Goal: Entertainment & Leisure: Browse casually

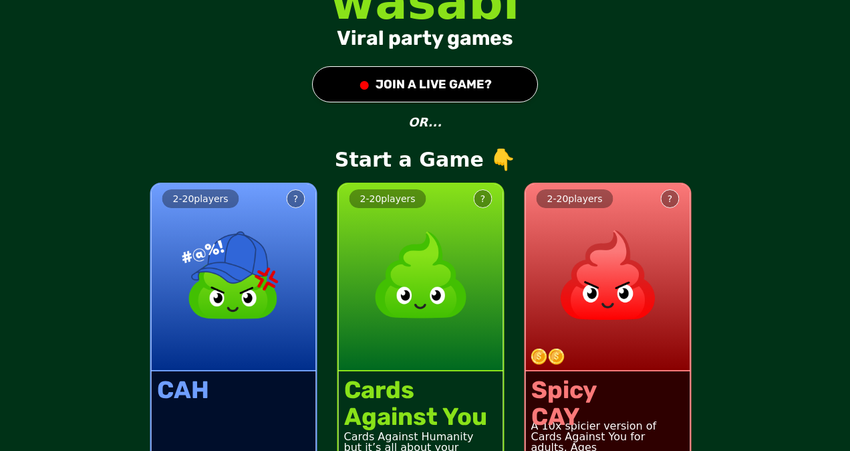
scroll to position [43, 0]
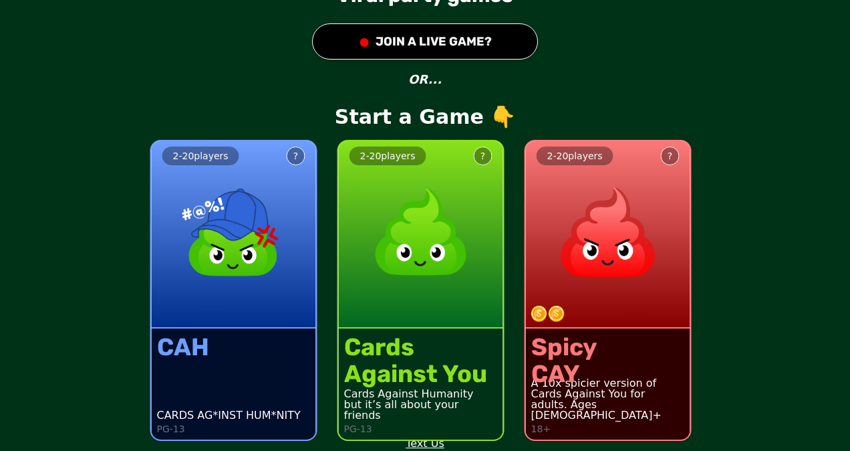
click at [549, 309] on img at bounding box center [557, 313] width 16 height 16
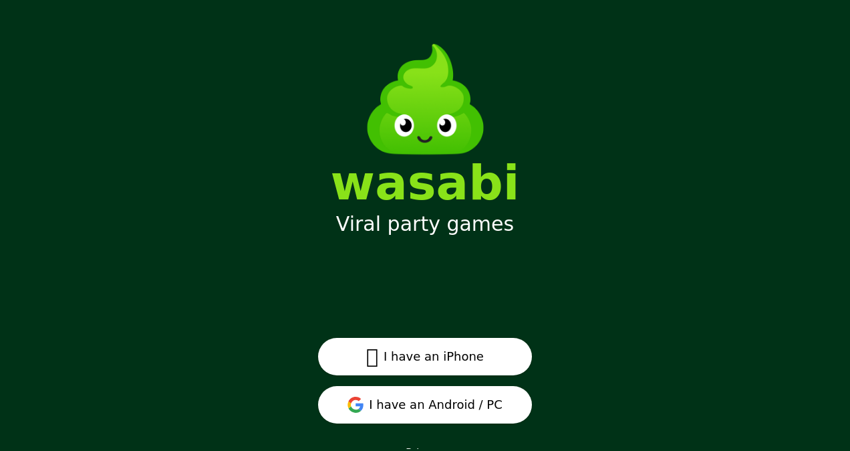
scroll to position [17, 0]
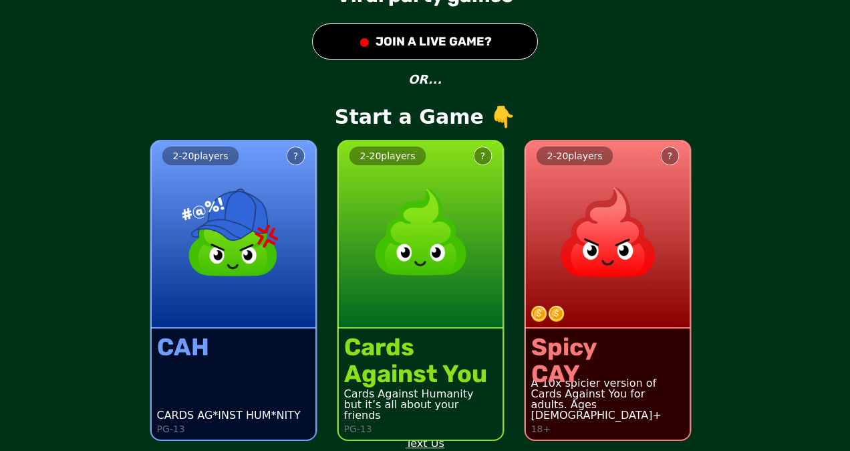
scroll to position [43, 0]
click at [661, 159] on button "?" at bounding box center [670, 155] width 19 height 19
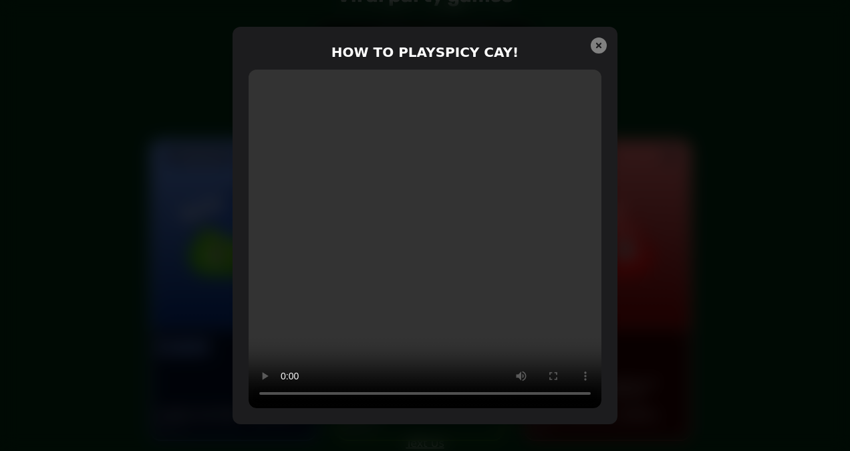
click at [596, 41] on icon at bounding box center [599, 45] width 16 height 16
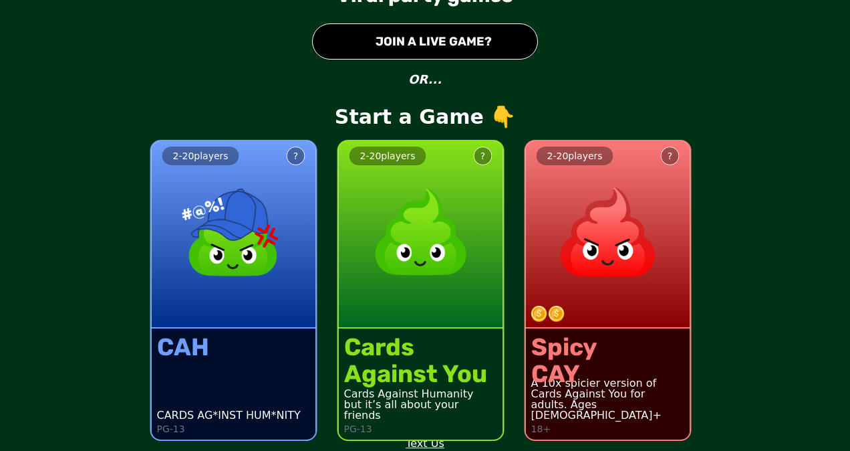
click at [646, 230] on img at bounding box center [608, 232] width 118 height 118
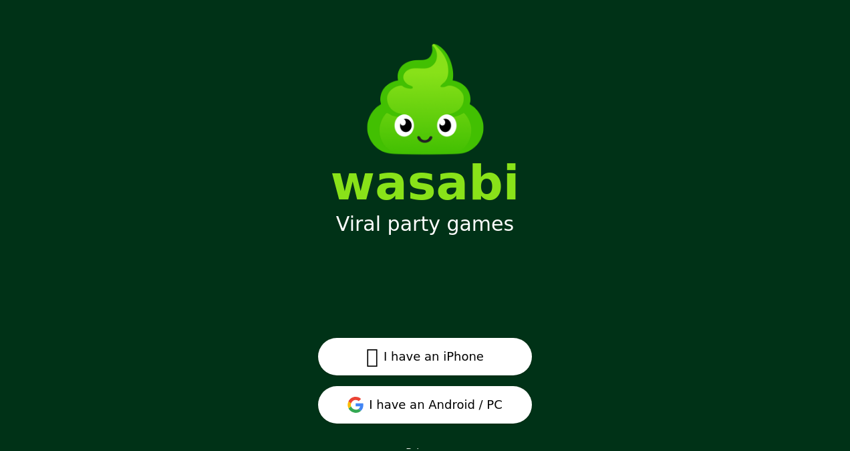
click at [392, 402] on button "I have an Android / PC" at bounding box center [425, 404] width 214 height 37
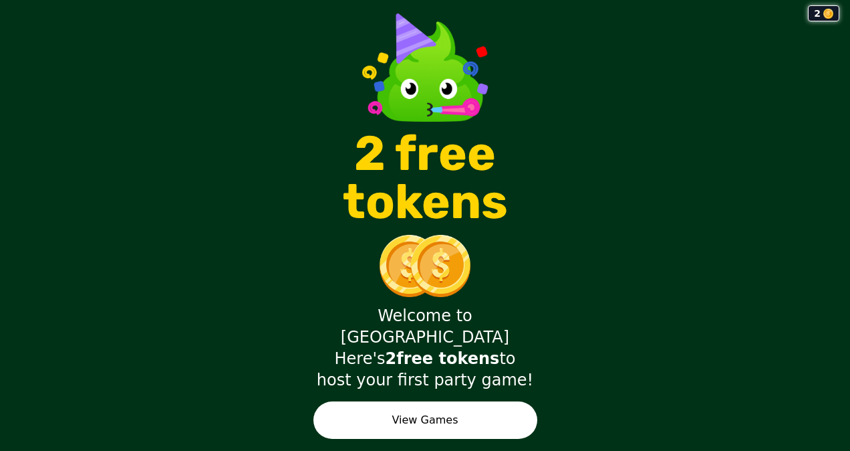
click at [461, 410] on button "View Games" at bounding box center [425, 419] width 224 height 37
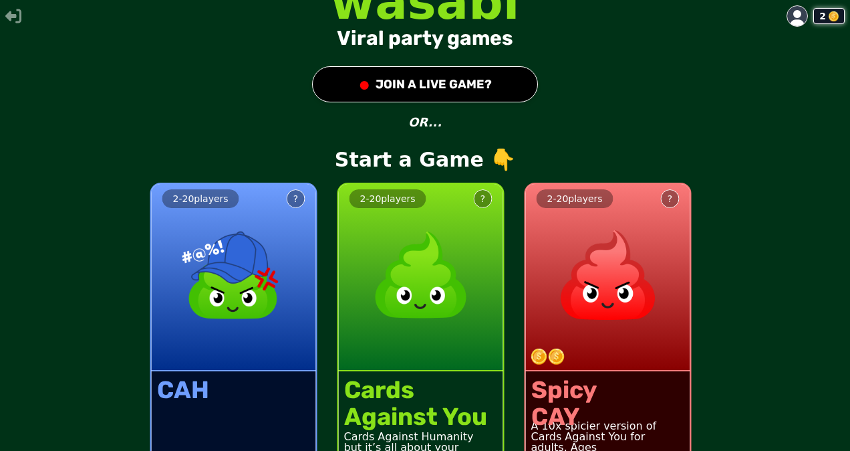
scroll to position [43, 0]
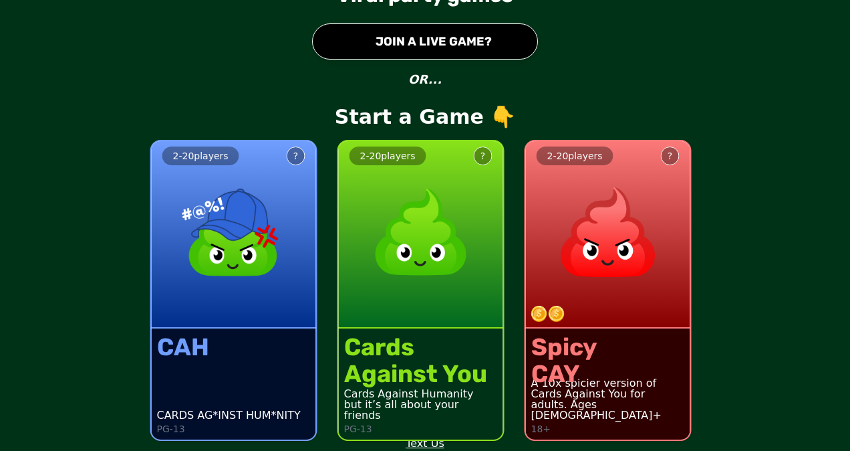
click at [541, 254] on div "2 - 20 players ?" at bounding box center [608, 234] width 164 height 187
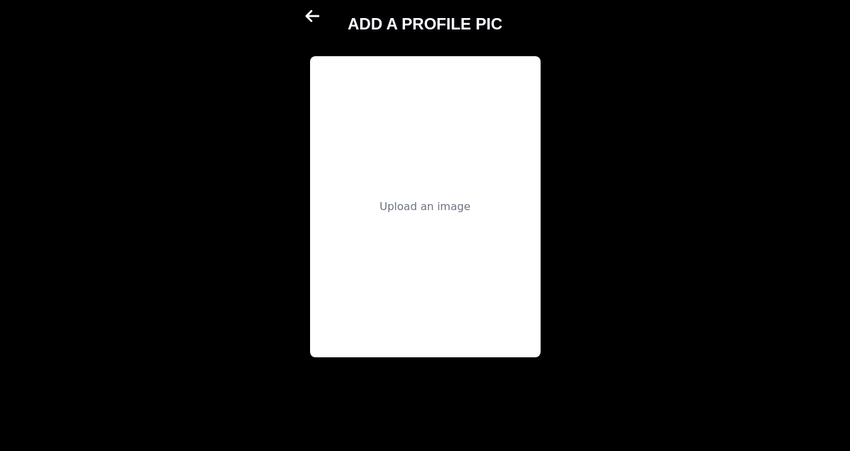
click at [398, 188] on div "Upload an image" at bounding box center [425, 206] width 231 height 301
click at [475, 194] on div "Upload an image" at bounding box center [425, 206] width 231 height 301
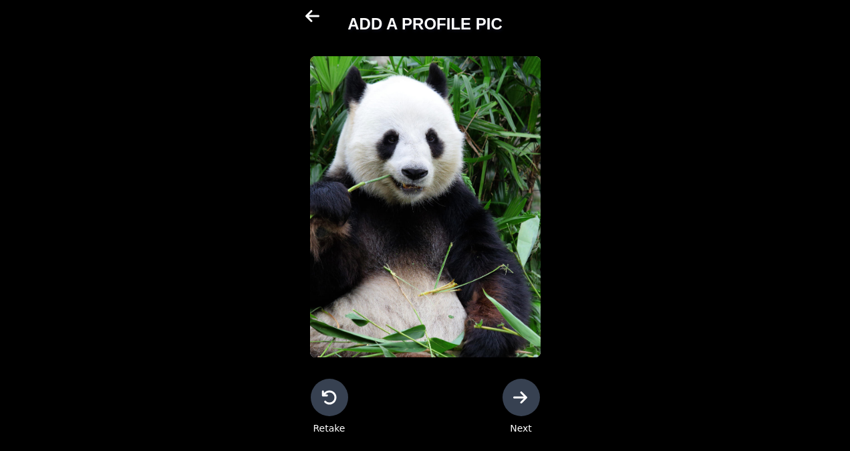
click at [523, 393] on icon at bounding box center [520, 396] width 14 height 12
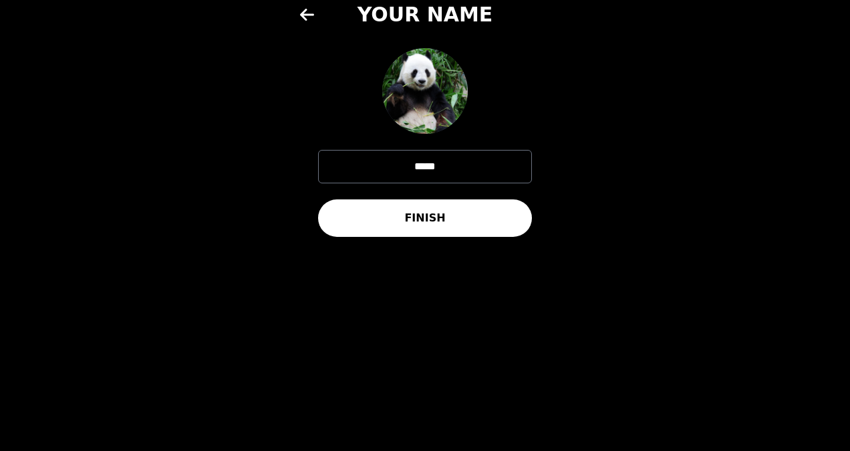
click at [454, 165] on input "*****" at bounding box center [425, 166] width 214 height 33
click at [375, 222] on button "FINISH" at bounding box center [425, 217] width 214 height 37
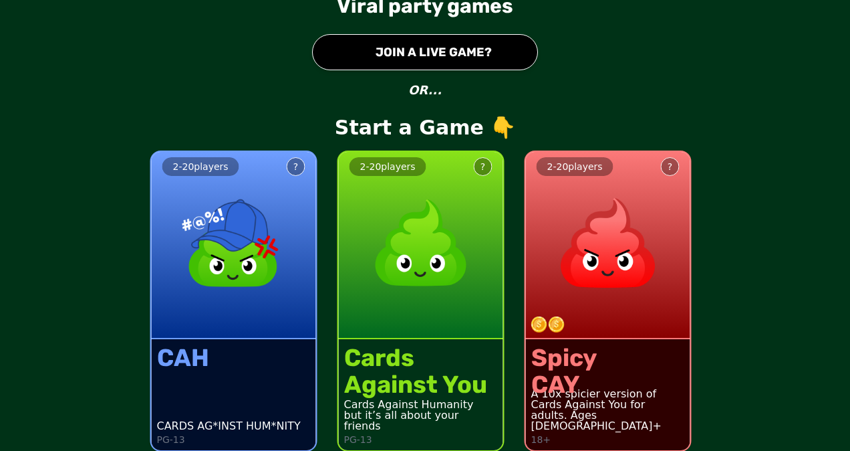
scroll to position [43, 0]
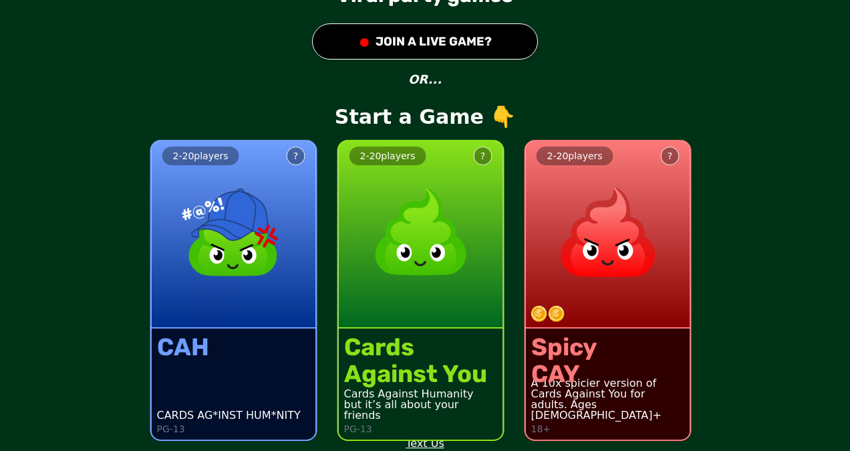
click at [573, 222] on img at bounding box center [608, 232] width 118 height 118
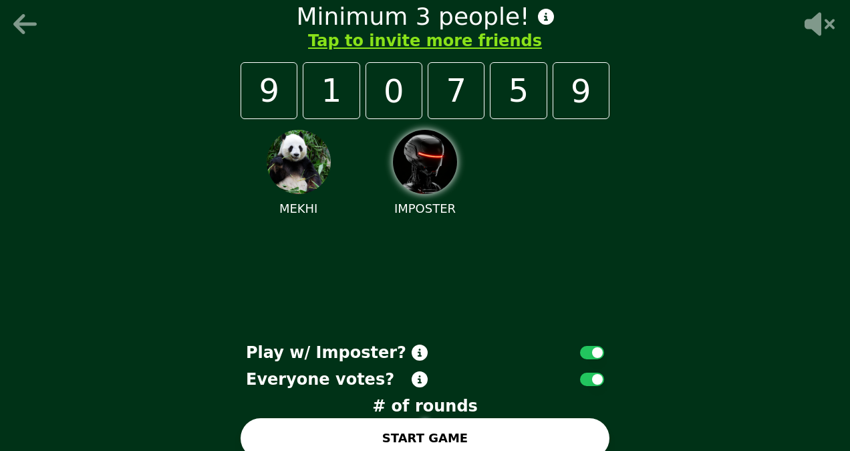
click at [285, 208] on p "MEKHI" at bounding box center [298, 208] width 39 height 19
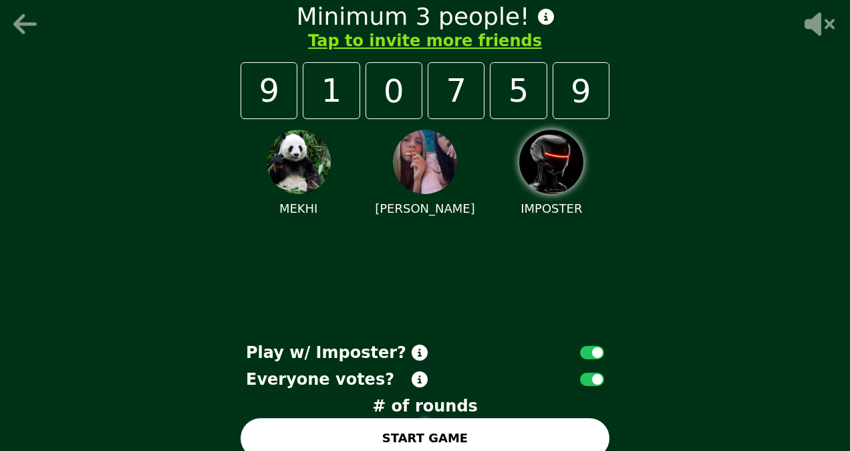
click at [287, 203] on p "MEKHI" at bounding box center [298, 208] width 39 height 19
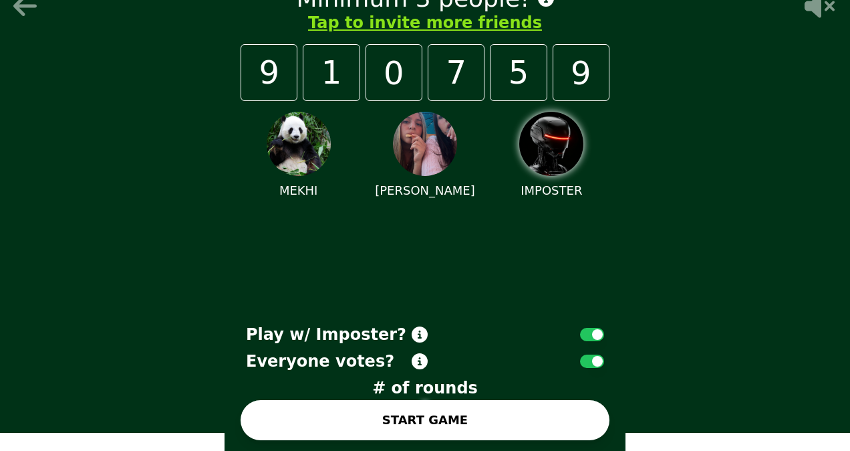
click at [386, 426] on button "START GAME" at bounding box center [425, 420] width 369 height 40
click at [293, 178] on div "MEKHI" at bounding box center [299, 156] width 116 height 88
click at [293, 145] on img at bounding box center [299, 144] width 64 height 64
click at [561, 151] on img at bounding box center [551, 144] width 64 height 64
click at [416, 331] on icon at bounding box center [420, 334] width 16 height 16
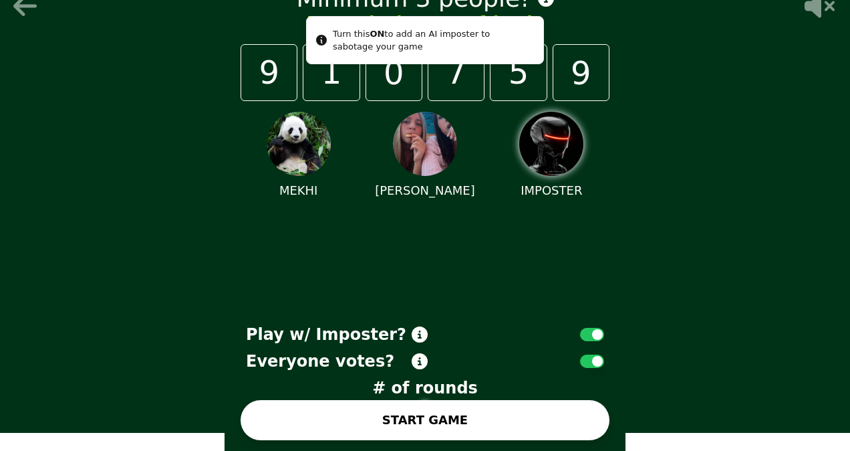
click at [344, 47] on div "Turn this ON to add an AI imposter to sabotage your game" at bounding box center [433, 40] width 200 height 26
click at [359, 414] on button "START GAME" at bounding box center [425, 420] width 369 height 40
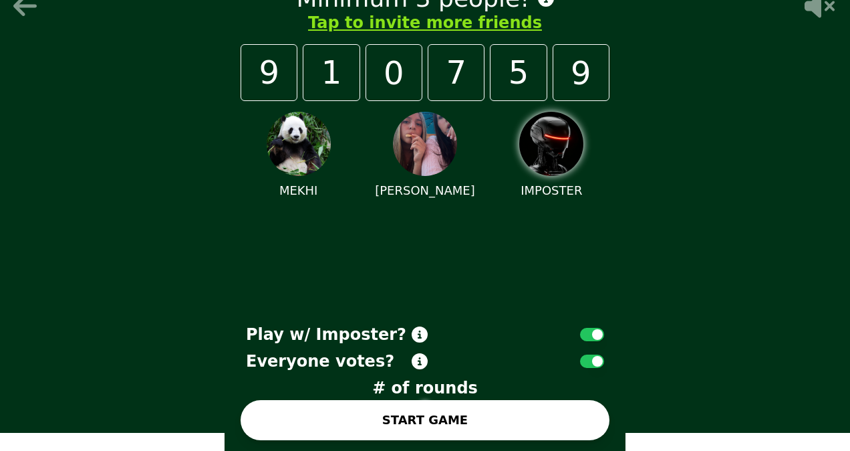
click at [261, 287] on div "MEKHI ROXANNE IMPOSTER" at bounding box center [425, 209] width 369 height 217
click at [376, 407] on button "START GAME" at bounding box center [425, 420] width 369 height 40
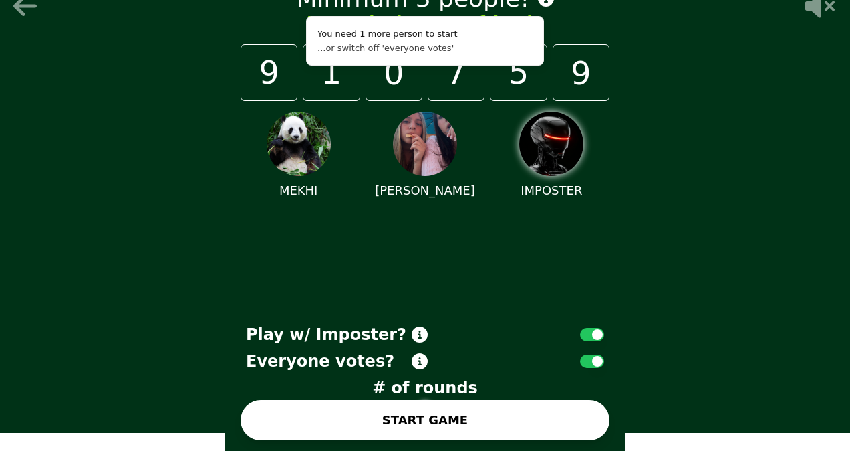
drag, startPoint x: 113, startPoint y: 322, endPoint x: 116, endPoint y: 334, distance: 12.3
click at [116, 334] on div "Minimum 3 people! Tap to invite more friends 9 1 0 7 5 9 MEKHI ROXANNE IMPOSTER…" at bounding box center [425, 207] width 850 height 451
drag, startPoint x: 682, startPoint y: 322, endPoint x: 687, endPoint y: 332, distance: 11.4
click at [687, 332] on div "Minimum 3 people! Tap to invite more friends 9 1 0 7 5 9 MEKHI ROXANNE IMPOSTER…" at bounding box center [425, 207] width 850 height 451
drag, startPoint x: 479, startPoint y: 84, endPoint x: 473, endPoint y: 78, distance: 8.6
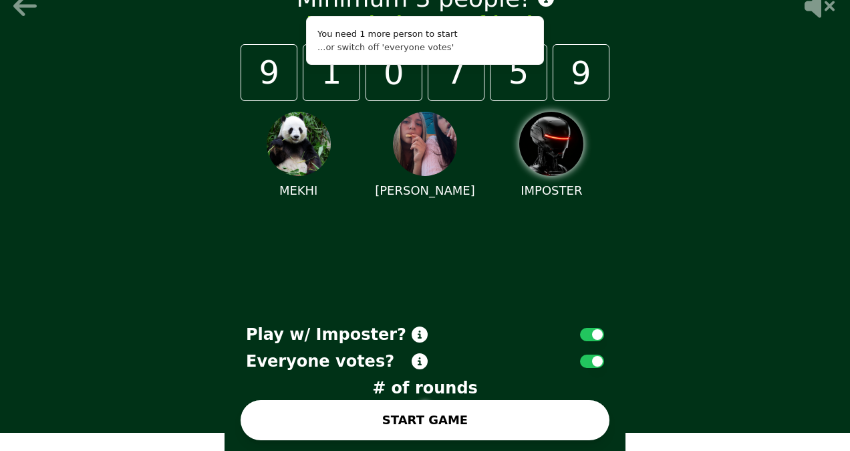
click at [473, 65] on li "You need 1 more person to start ...or switch off 'everyone votes'" at bounding box center [425, 40] width 238 height 49
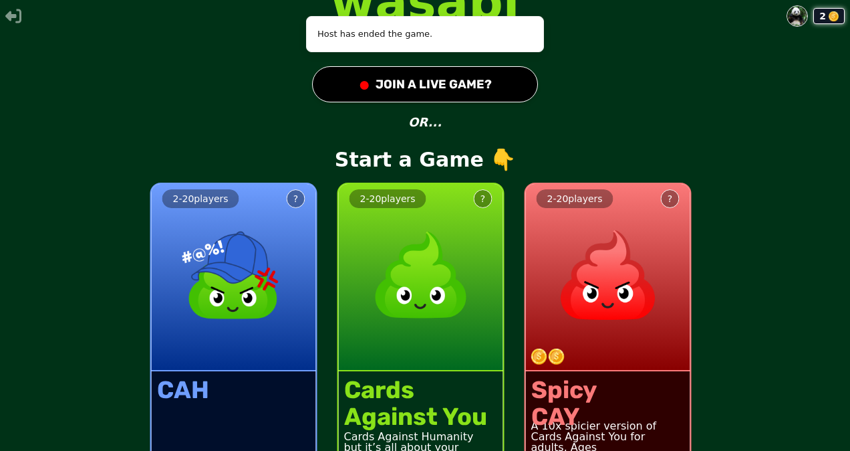
scroll to position [43, 0]
